Goal: Navigation & Orientation: Find specific page/section

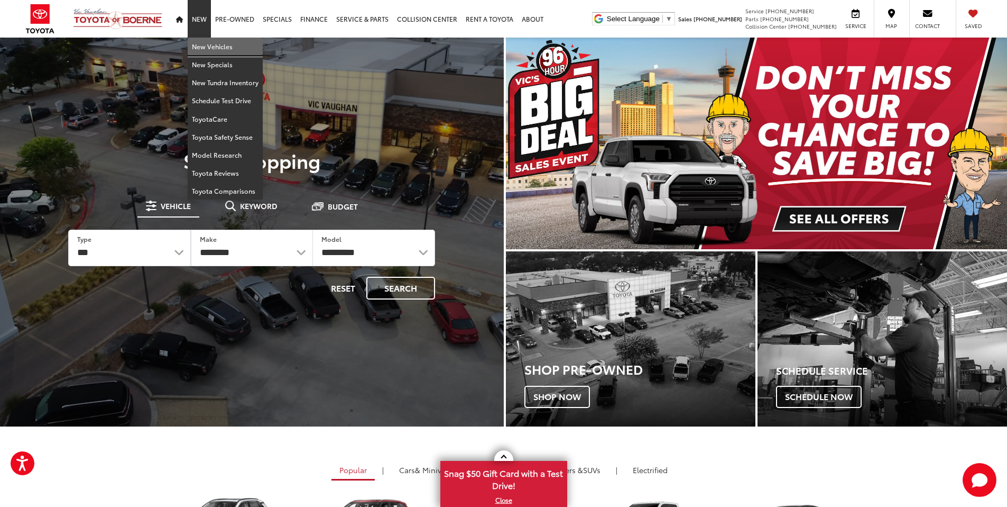
click at [208, 50] on link "New Vehicles" at bounding box center [225, 47] width 75 height 18
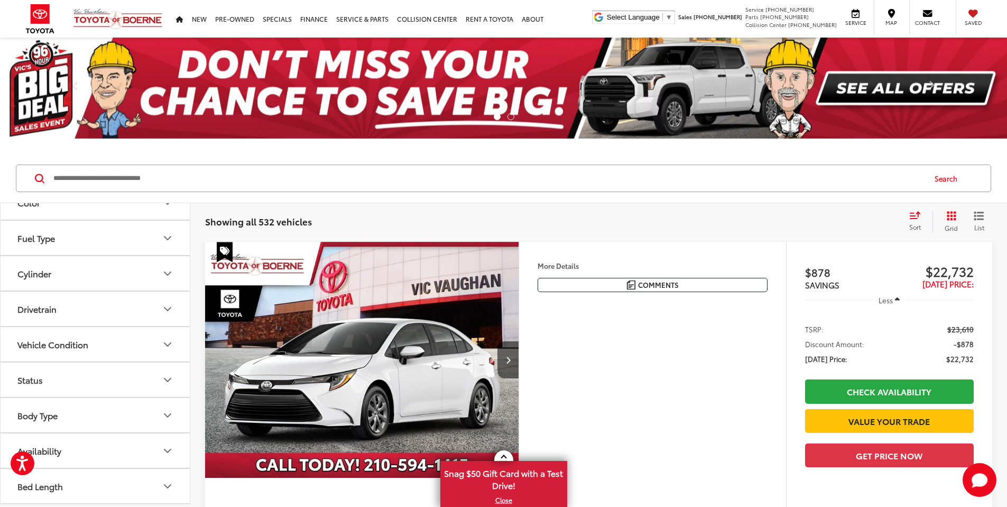
click at [114, 237] on button "Fuel Type" at bounding box center [96, 238] width 190 height 34
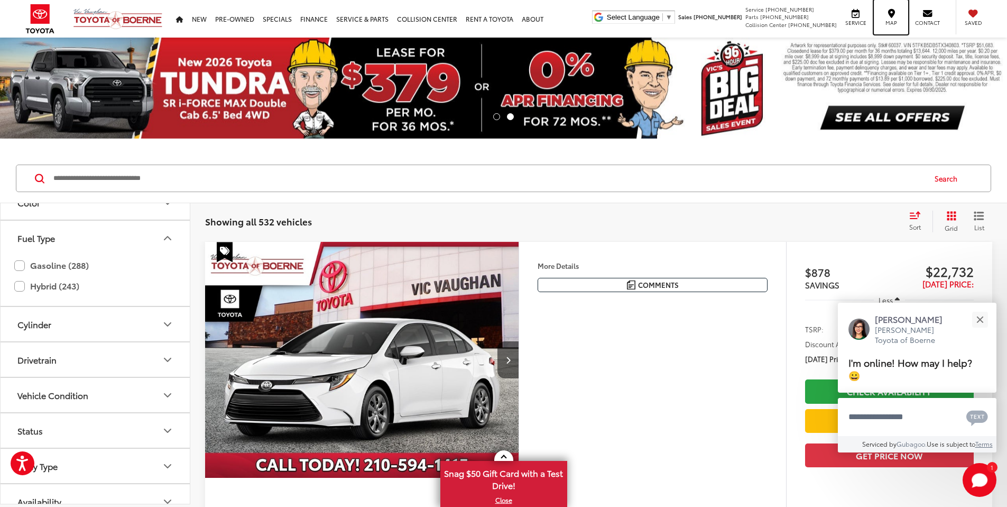
drag, startPoint x: 881, startPoint y: 18, endPoint x: 763, endPoint y: 167, distance: 190.0
click at [881, 18] on div "Map" at bounding box center [891, 17] width 34 height 34
